Goal: Check status: Check status

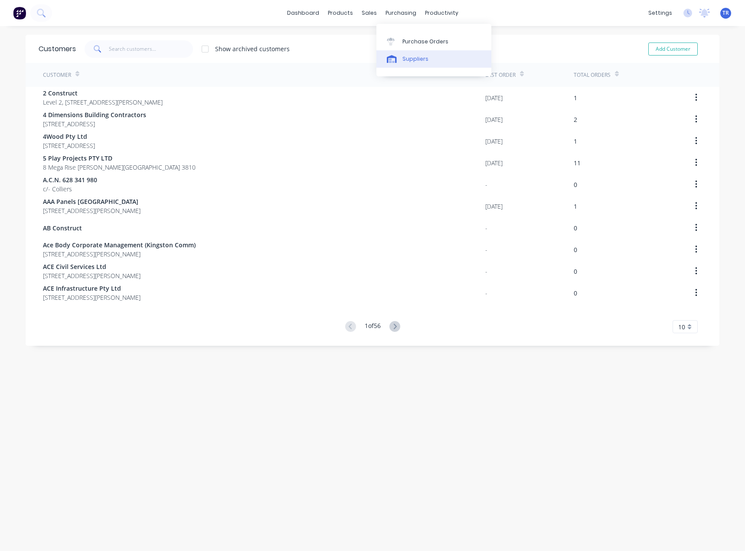
click at [405, 61] on div "Suppliers" at bounding box center [415, 59] width 26 height 8
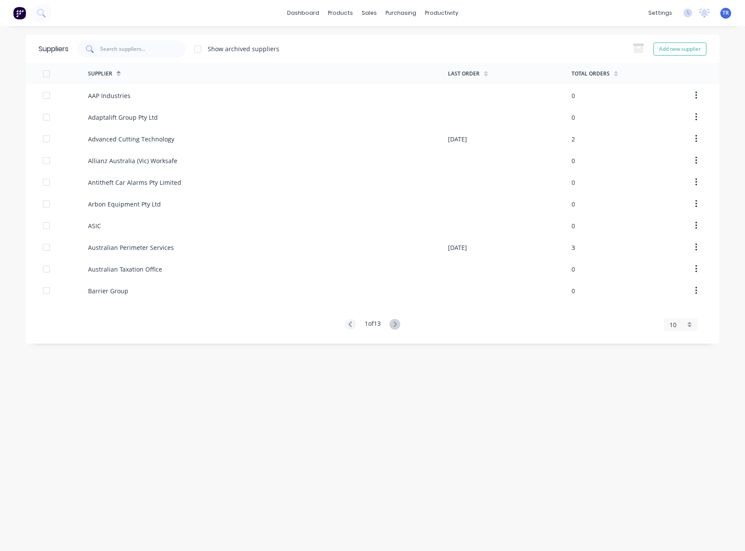
click at [97, 52] on div at bounding box center [131, 48] width 108 height 17
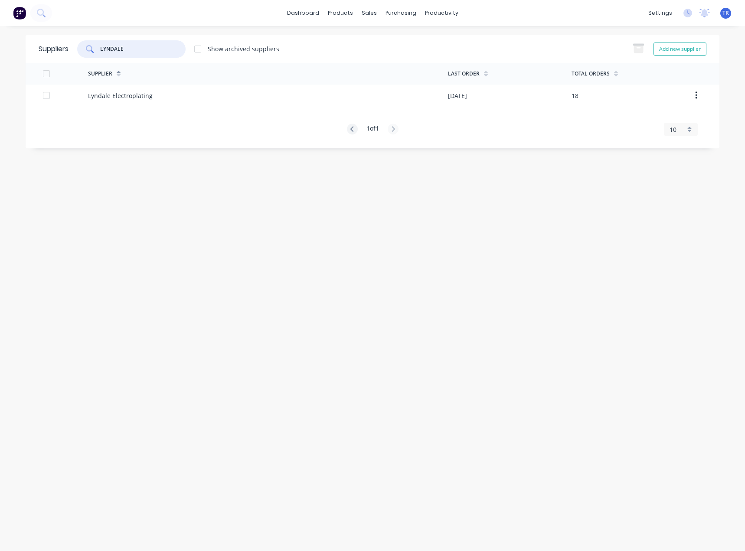
type input "LYNDALE"
click at [190, 92] on div "Lyndale Electroplating" at bounding box center [268, 96] width 360 height 22
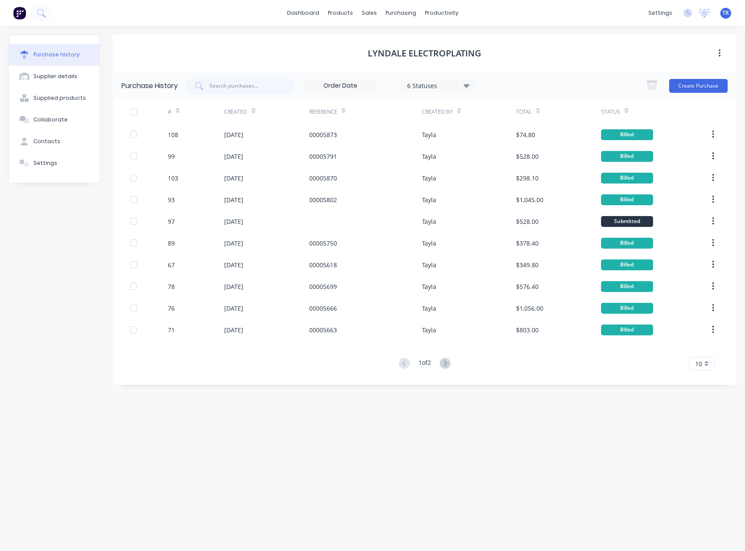
click at [625, 109] on icon at bounding box center [626, 111] width 4 height 7
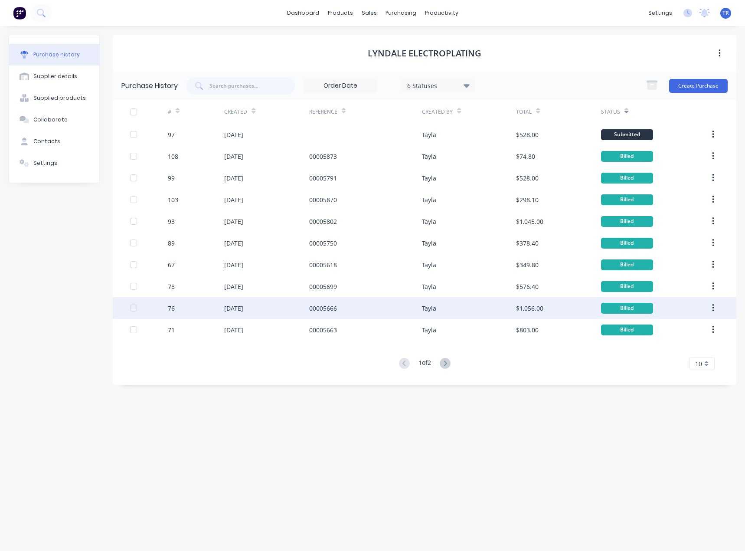
click at [435, 314] on div "Tayla" at bounding box center [469, 308] width 94 height 22
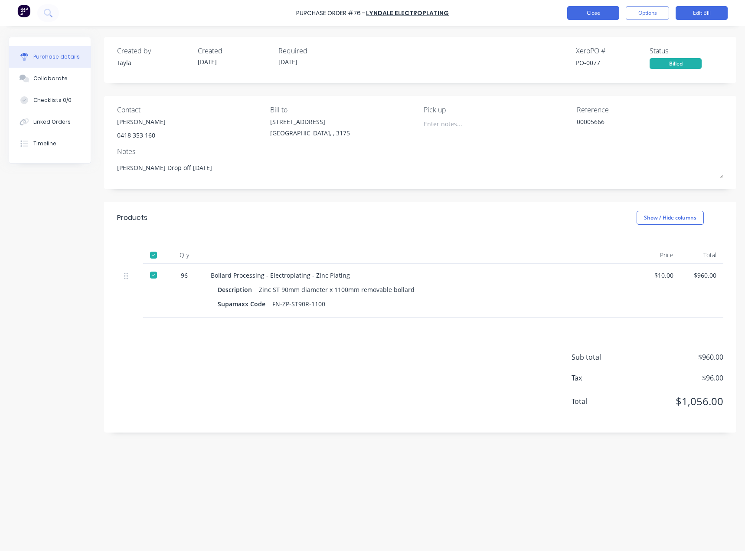
click at [593, 9] on button "Close" at bounding box center [593, 13] width 52 height 14
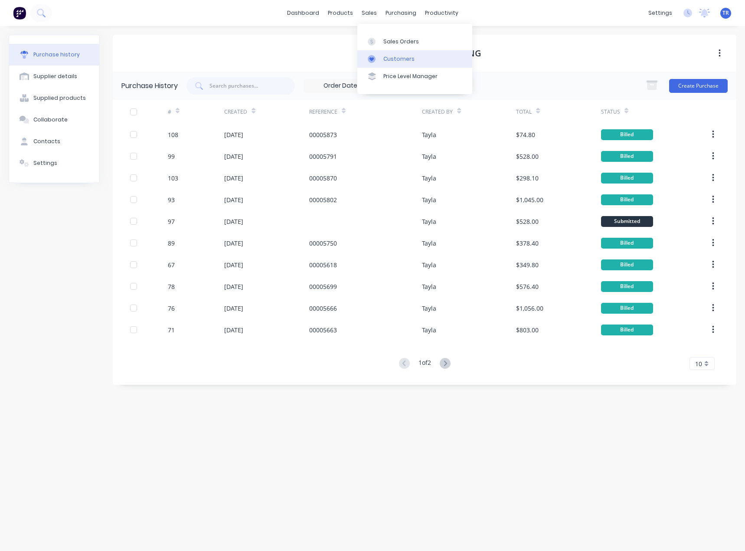
click at [381, 59] on link "Customers" at bounding box center [414, 58] width 115 height 17
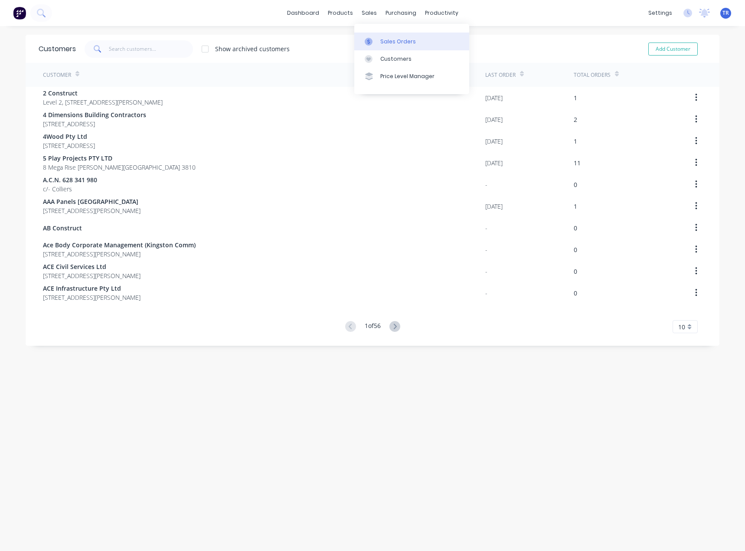
click at [374, 44] on div at bounding box center [371, 42] width 13 height 8
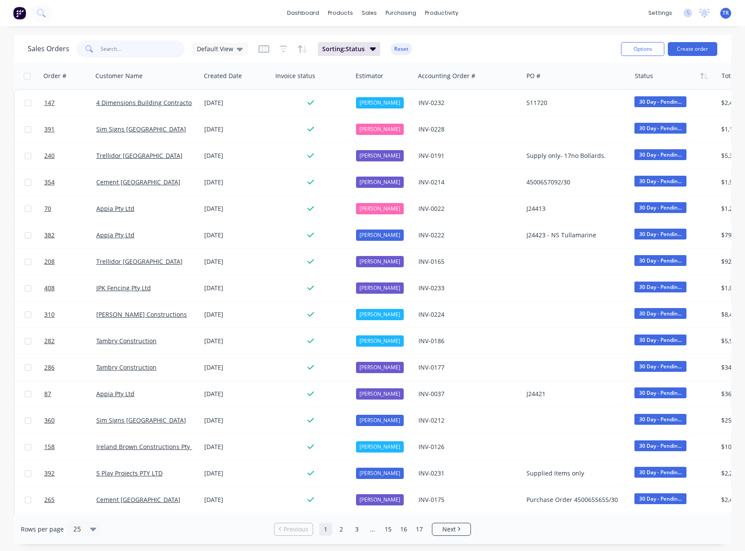
click at [134, 52] on input "text" at bounding box center [143, 48] width 85 height 17
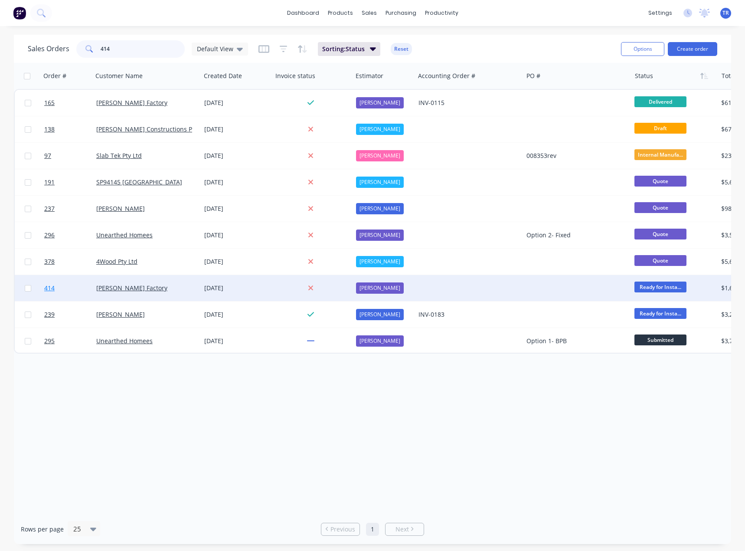
type input "414"
click at [83, 294] on link "414" at bounding box center [70, 288] width 52 height 26
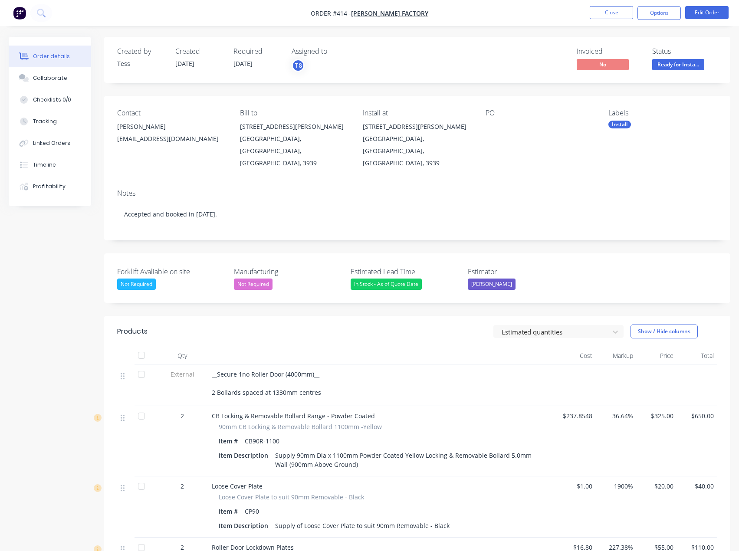
click at [80, 60] on button "Order details" at bounding box center [50, 57] width 82 height 22
drag, startPoint x: 438, startPoint y: 11, endPoint x: 284, endPoint y: 49, distance: 158.5
click at [284, 49] on div "Order #414 - [PERSON_NAME] Factory Close Options Edit Order Order details Colla…" at bounding box center [369, 504] width 739 height 1008
click at [301, 17] on nav "Order #414 - [PERSON_NAME] Factory Close Options Edit Order" at bounding box center [369, 13] width 739 height 26
click at [59, 165] on button "Timeline" at bounding box center [50, 165] width 82 height 22
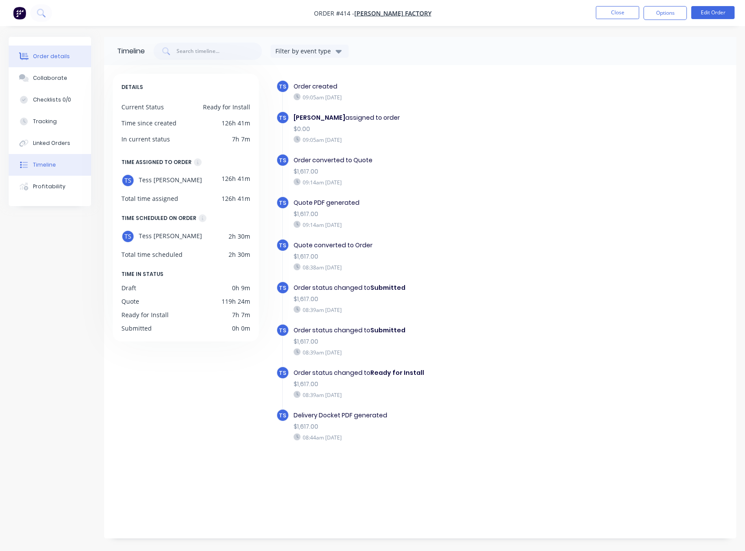
click at [71, 62] on button "Order details" at bounding box center [50, 57] width 82 height 22
